Goal: Navigation & Orientation: Find specific page/section

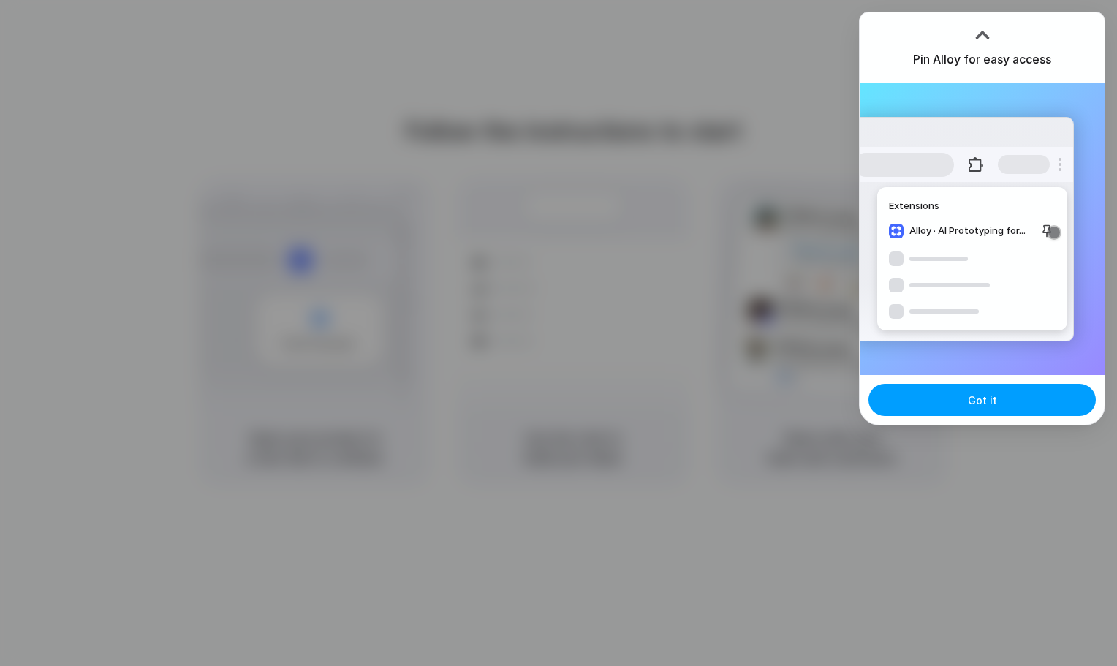
click at [923, 408] on button "Got it" at bounding box center [982, 400] width 227 height 32
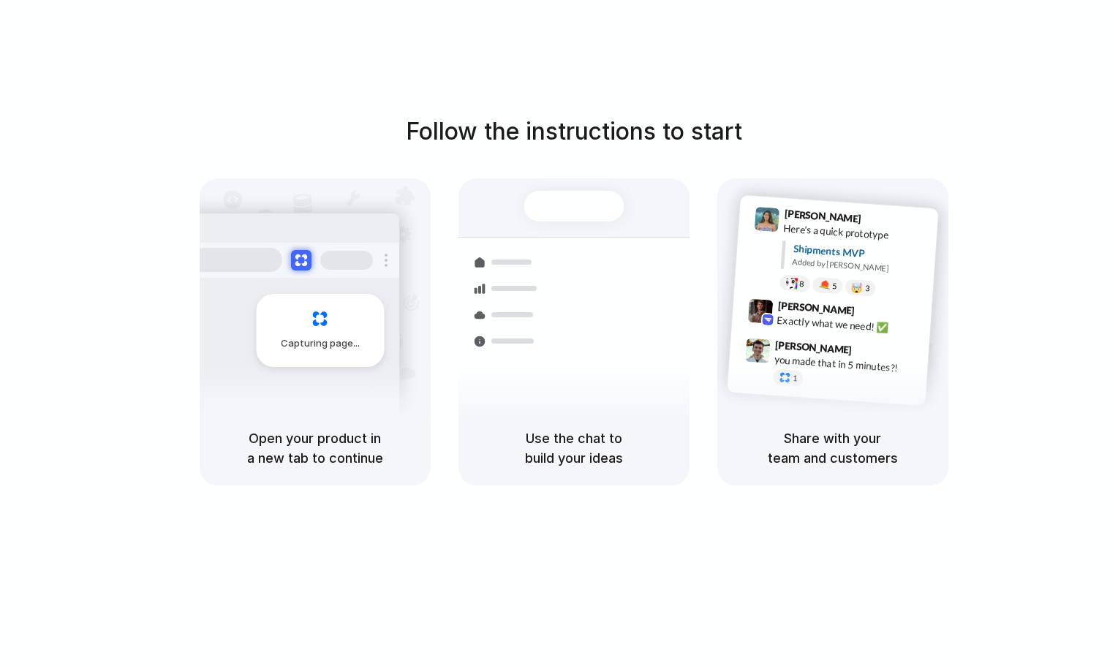
drag, startPoint x: 301, startPoint y: 337, endPoint x: 352, endPoint y: 372, distance: 62.1
click at [353, 374] on div "Capturing page" at bounding box center [289, 325] width 221 height 224
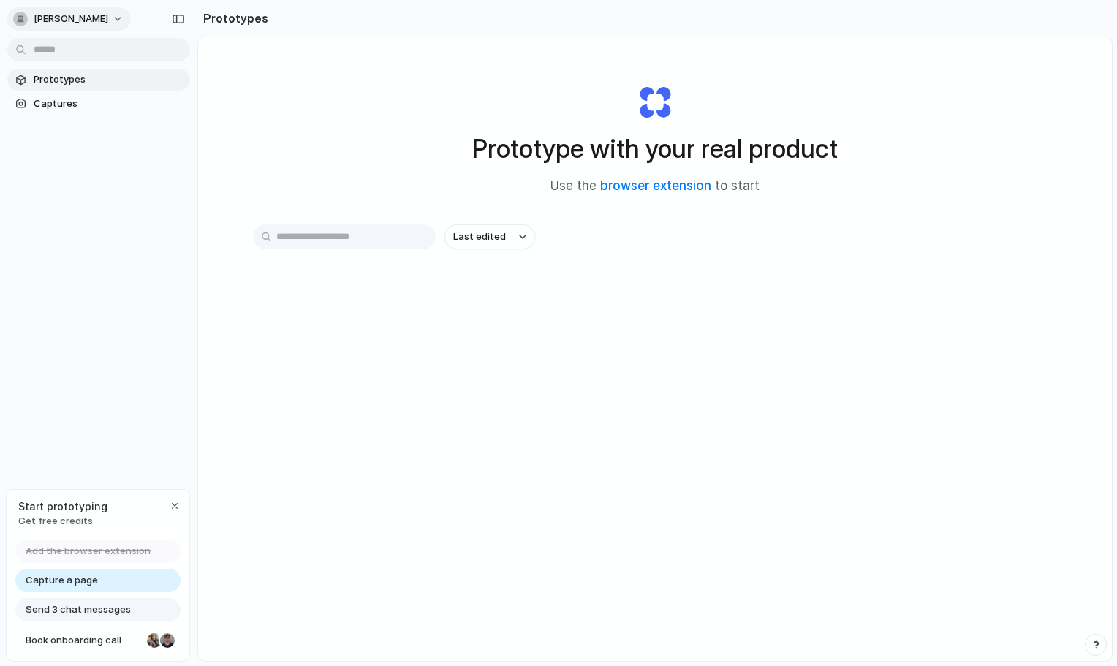
click at [48, 16] on span "[PERSON_NAME]" at bounding box center [71, 19] width 75 height 15
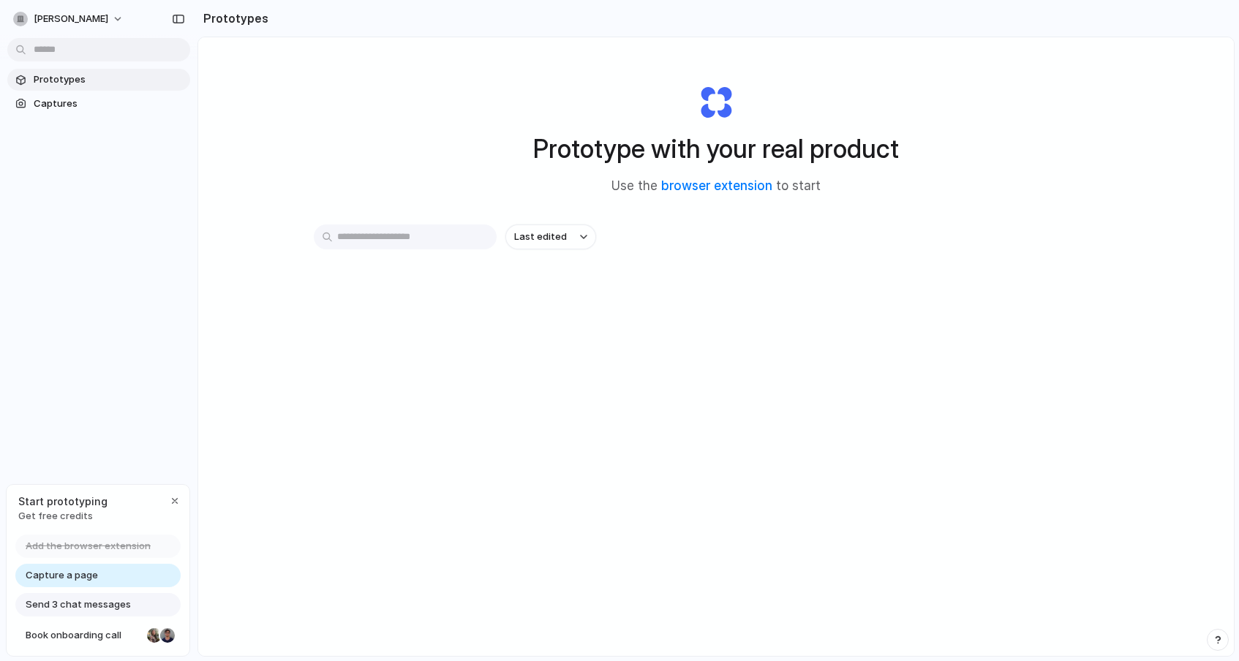
click at [121, 640] on div "Settings Invite members Change theme Sign out" at bounding box center [619, 330] width 1239 height 661
click at [175, 498] on div "button" at bounding box center [175, 501] width 12 height 12
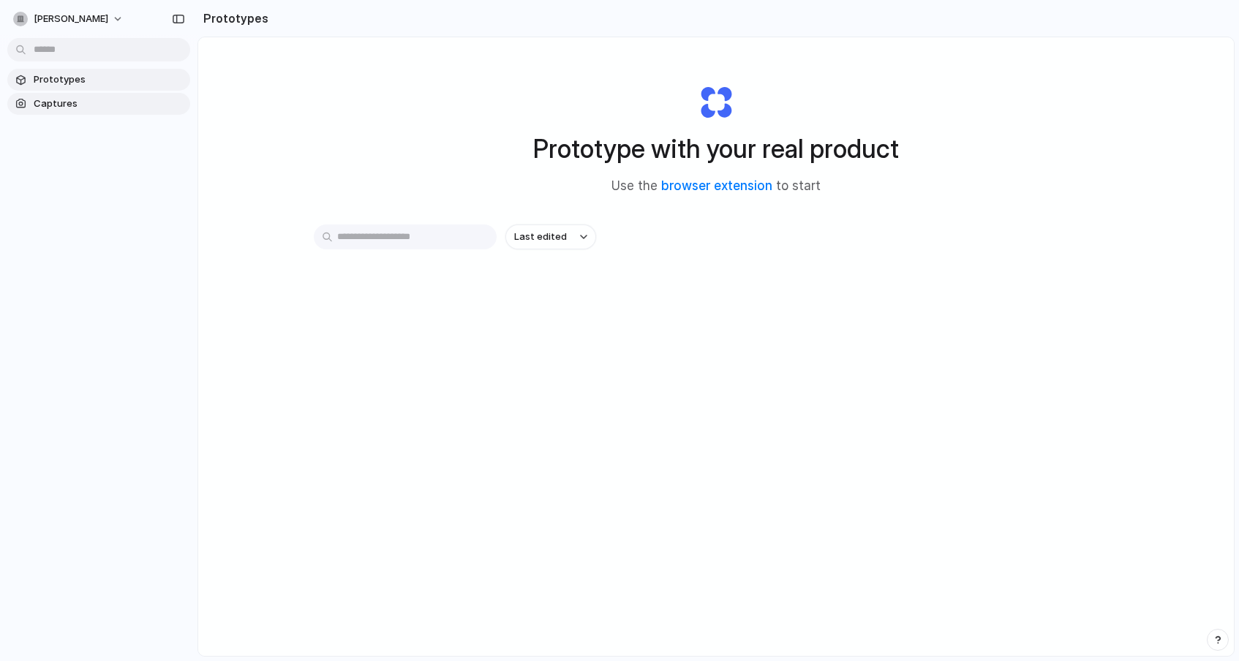
click at [103, 105] on span "Captures" at bounding box center [109, 104] width 151 height 15
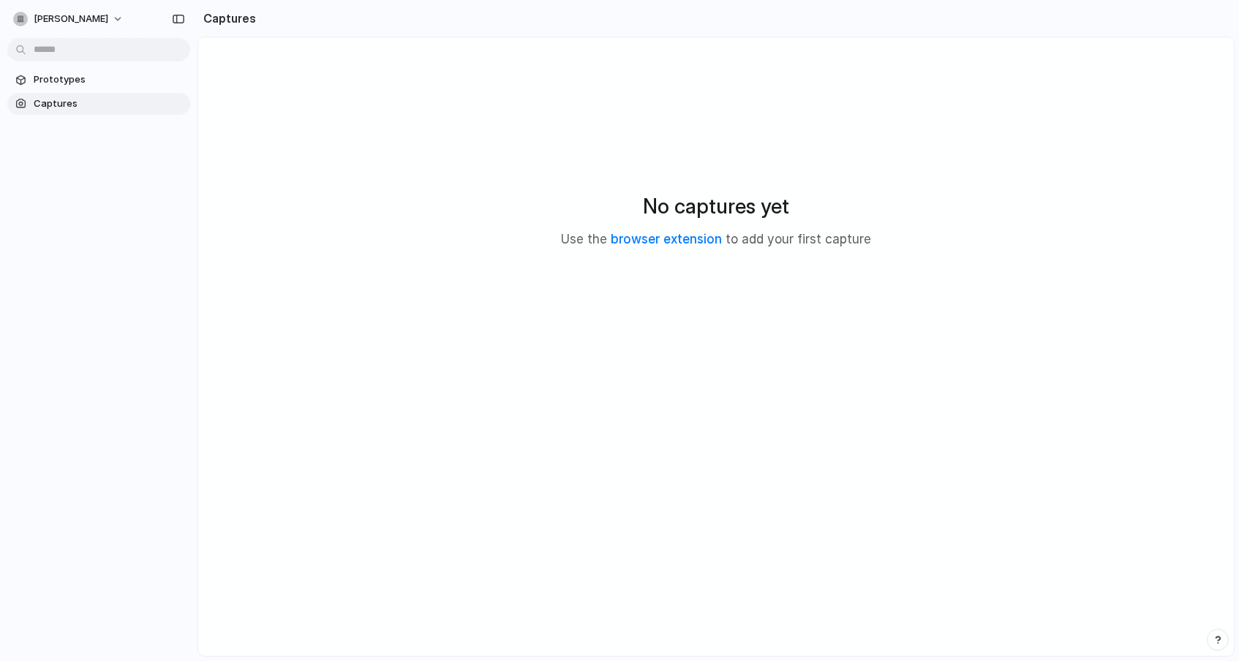
click at [545, 271] on div "No captures yet Use the browser extension to add your first capture" at bounding box center [716, 220] width 1000 height 330
